Goal: Task Accomplishment & Management: Manage account settings

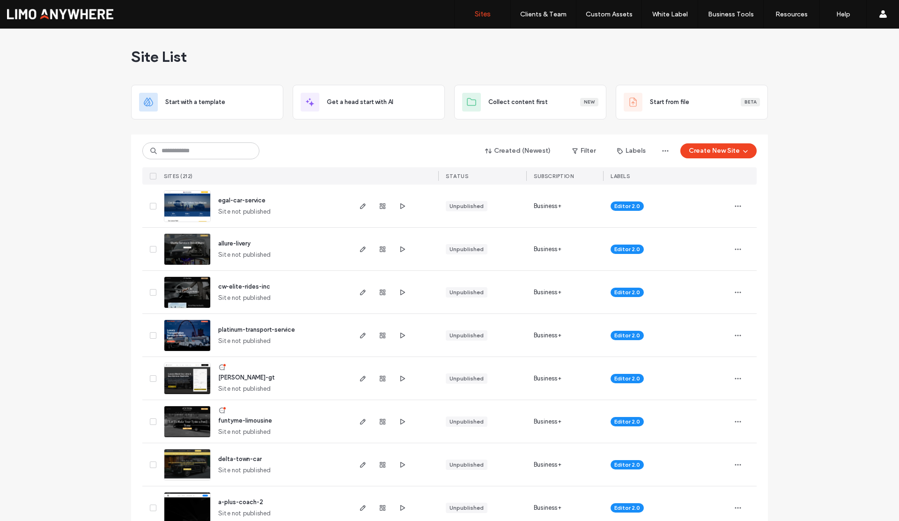
scroll to position [2, 0]
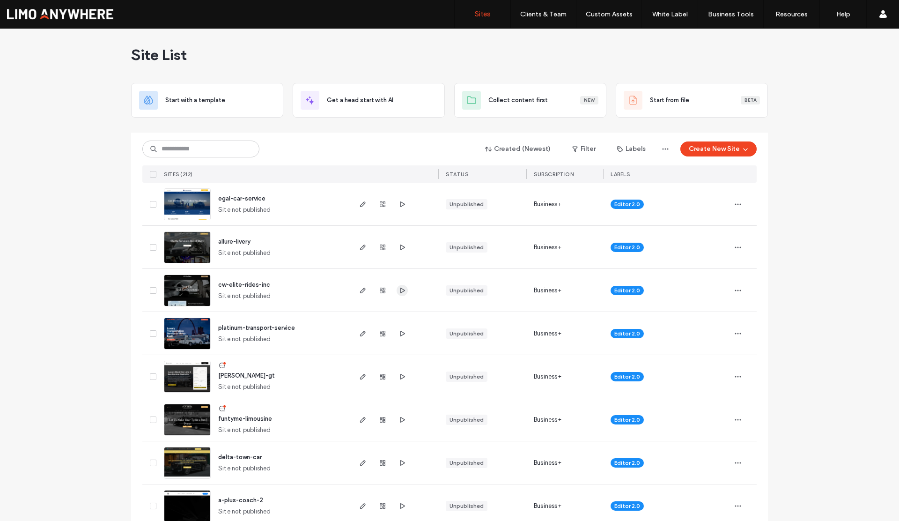
click at [399, 290] on icon "button" at bounding box center [402, 290] width 7 height 7
click at [379, 290] on icon "button" at bounding box center [382, 290] width 7 height 7
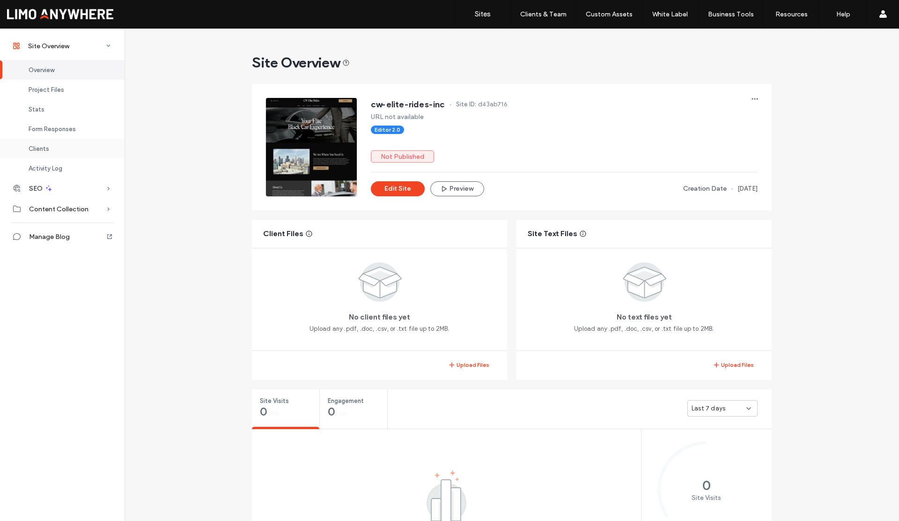
click at [47, 149] on span "Clients" at bounding box center [39, 148] width 21 height 7
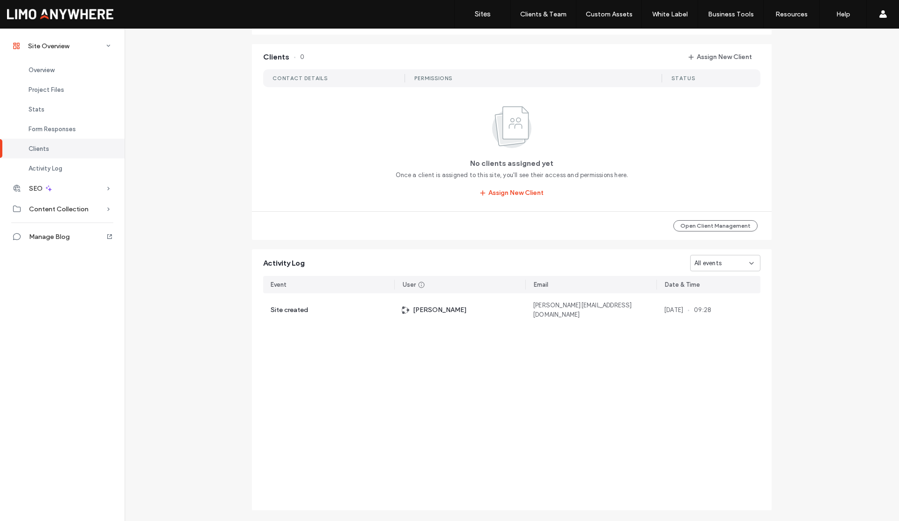
scroll to position [768, 0]
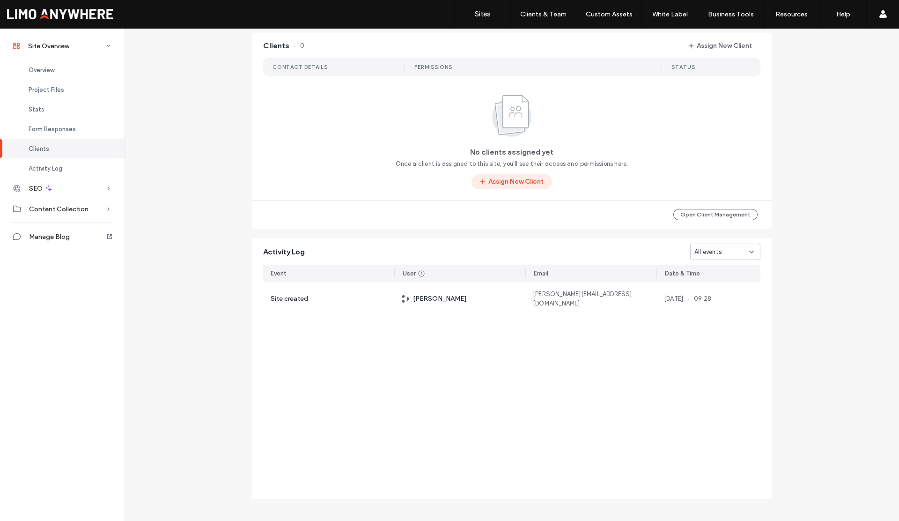
click at [499, 181] on button "Assign New Client" at bounding box center [512, 181] width 81 height 15
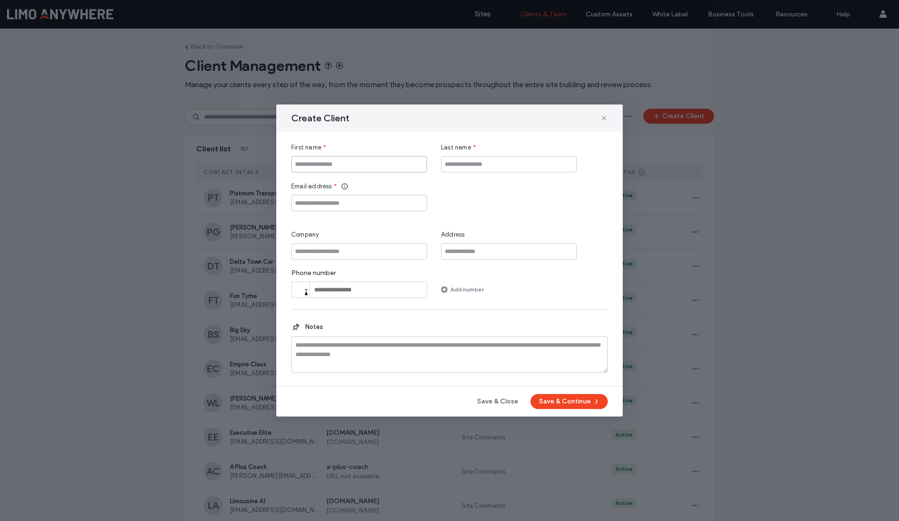
click at [337, 164] on input "First name" at bounding box center [359, 164] width 136 height 16
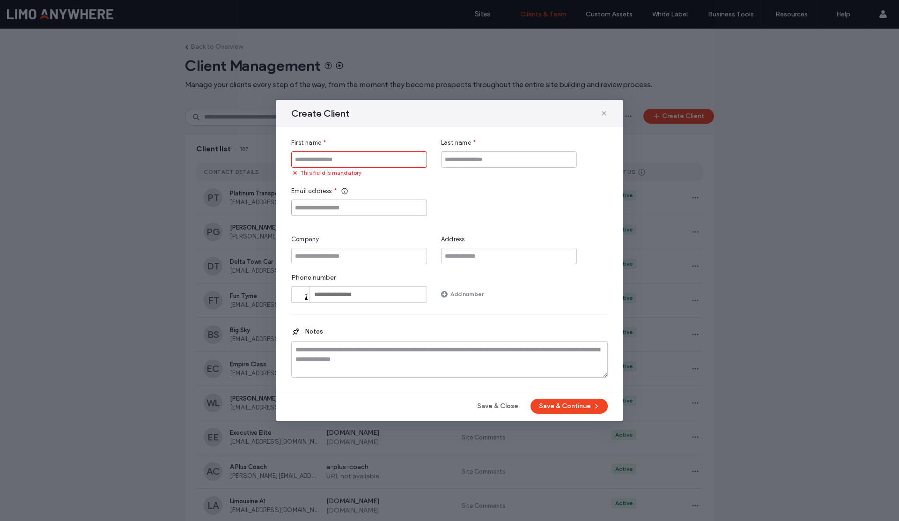
click at [333, 205] on input "Email address" at bounding box center [359, 207] width 136 height 16
paste input "**********"
type input "**********"
click at [328, 162] on input "First name" at bounding box center [359, 159] width 136 height 16
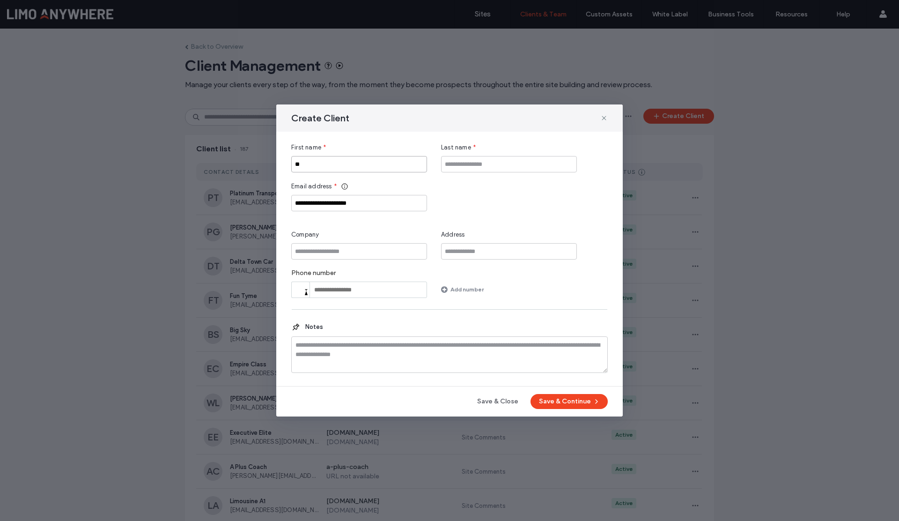
type input "**"
type input "*****"
click at [545, 400] on button "Save & Continue" at bounding box center [569, 401] width 77 height 15
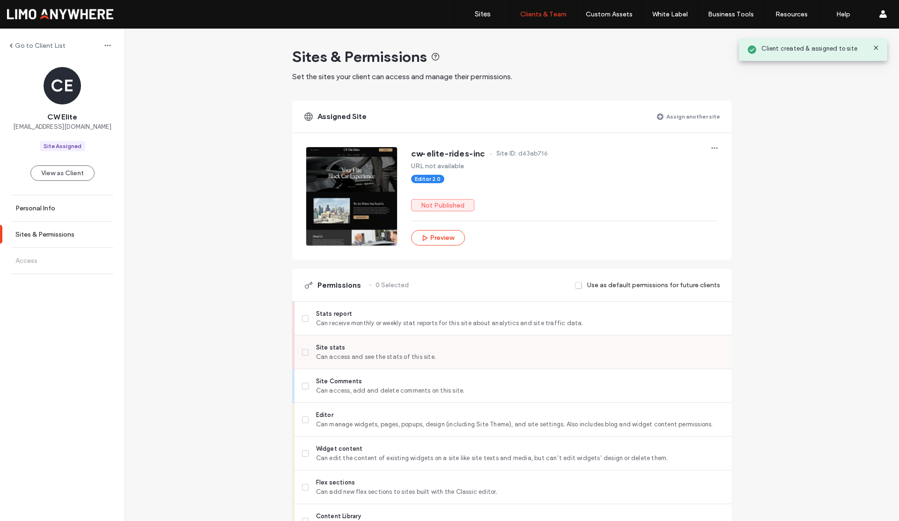
click at [303, 351] on icon at bounding box center [305, 352] width 4 height 3
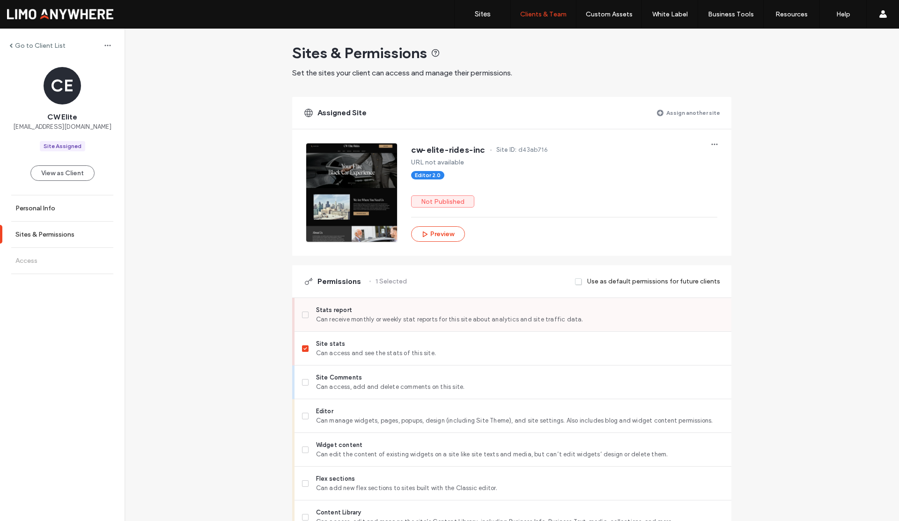
scroll to position [6, 0]
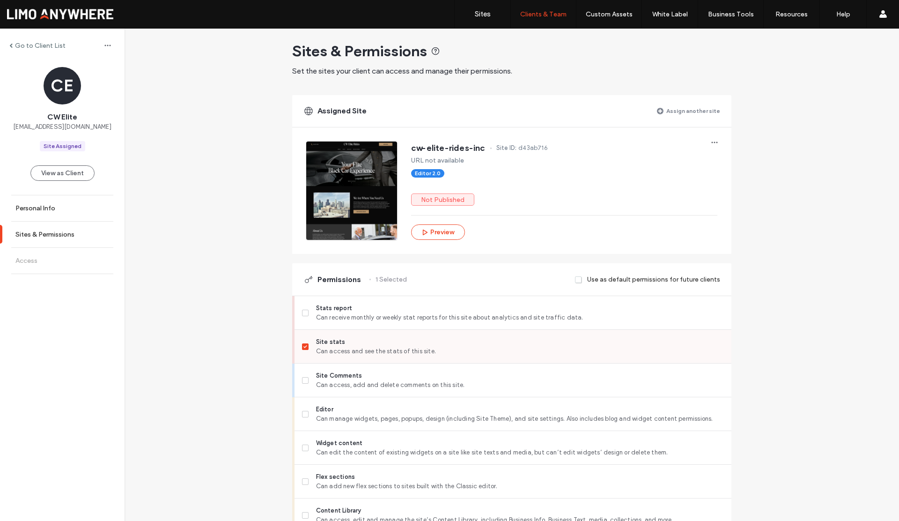
click at [303, 347] on icon at bounding box center [305, 346] width 4 height 3
click at [302, 381] on span at bounding box center [305, 380] width 7 height 7
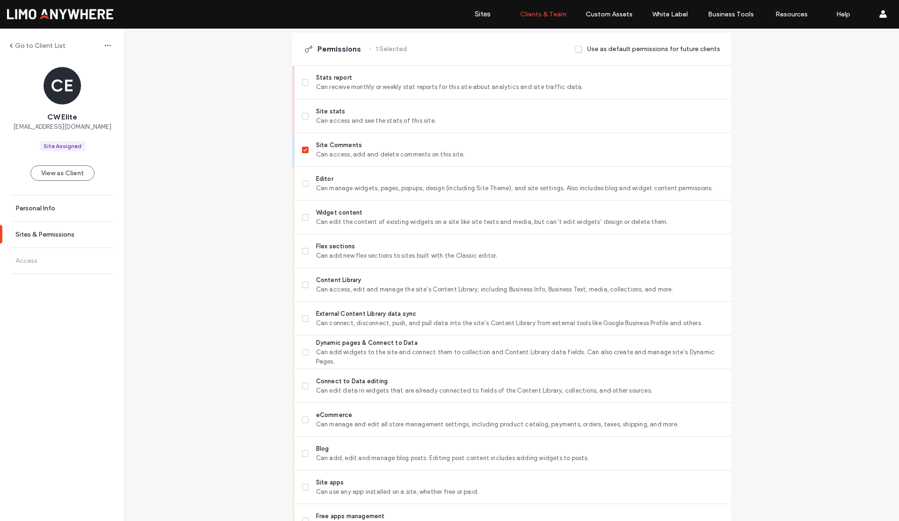
scroll to position [624, 0]
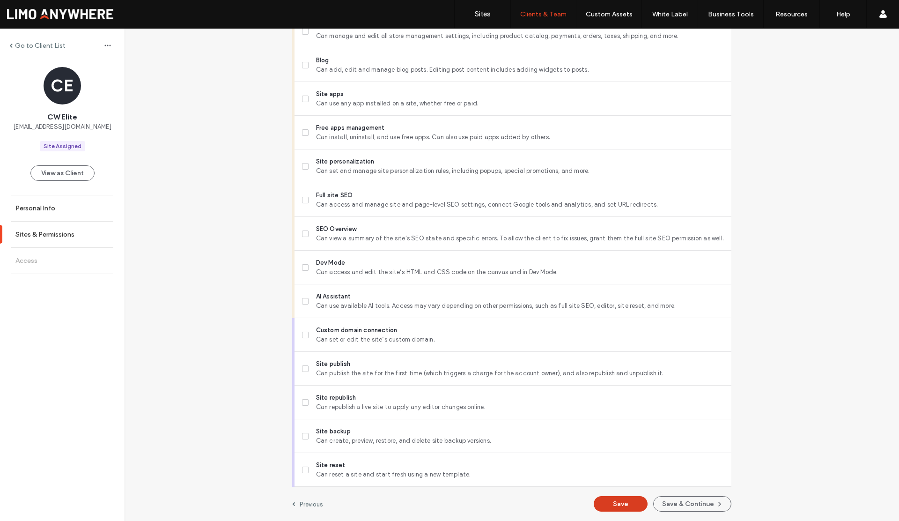
click at [630, 506] on button "Save" at bounding box center [621, 503] width 54 height 15
click at [680, 503] on button "Save & Continue" at bounding box center [692, 503] width 78 height 15
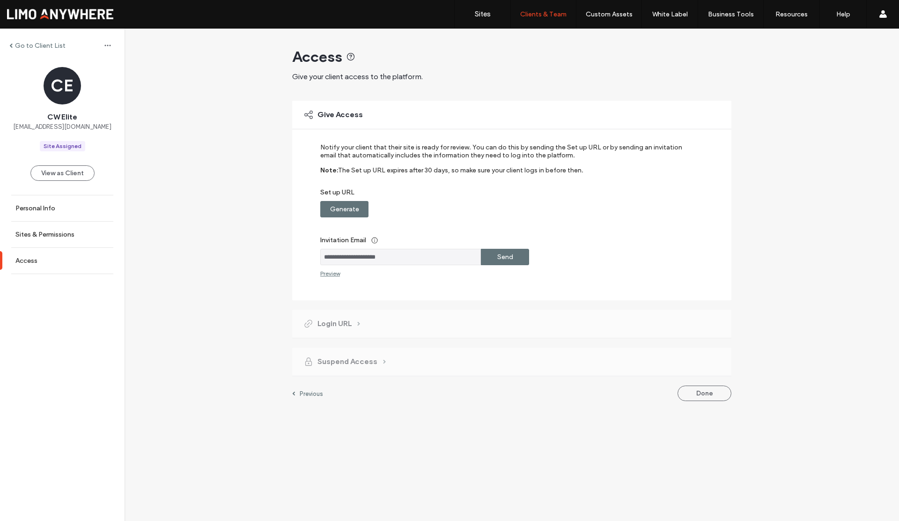
click at [339, 209] on label "Generate" at bounding box center [344, 208] width 29 height 17
drag, startPoint x: 412, startPoint y: 259, endPoint x: 309, endPoint y: 254, distance: 102.7
click at [309, 254] on div "**********" at bounding box center [511, 200] width 439 height 199
click at [499, 210] on label "Copy" at bounding box center [505, 208] width 17 height 17
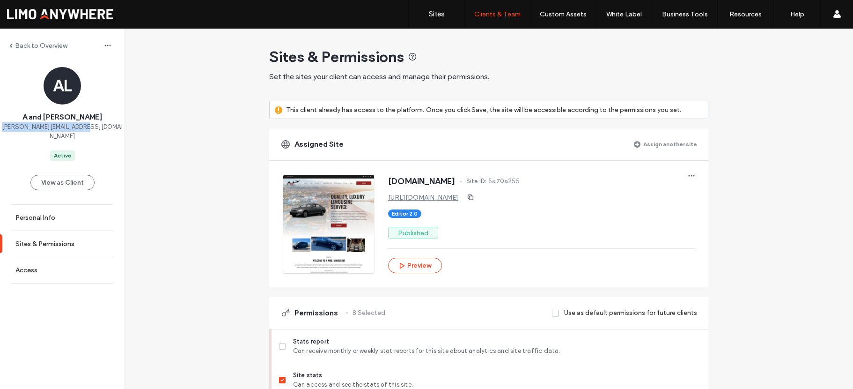
scroll to position [784, 0]
